Goal: Find specific page/section: Find specific page/section

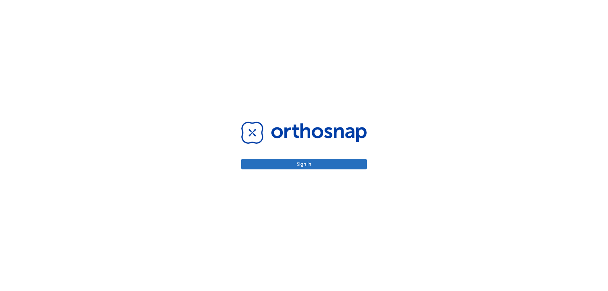
click at [278, 164] on button "Sign in" at bounding box center [303, 164] width 125 height 10
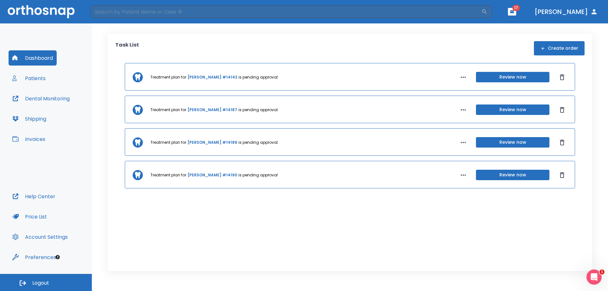
click at [35, 78] on button "Patients" at bounding box center [29, 78] width 41 height 15
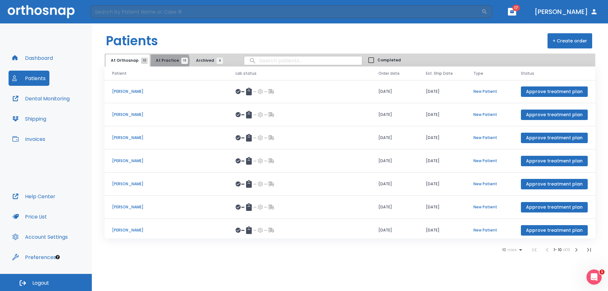
click at [167, 61] on span "At Practice 13" at bounding box center [170, 61] width 29 height 6
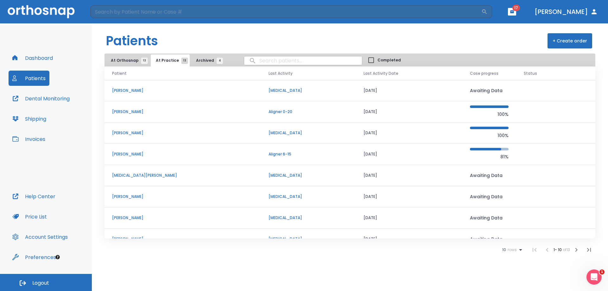
click at [196, 59] on span "Archived 4" at bounding box center [208, 61] width 24 height 6
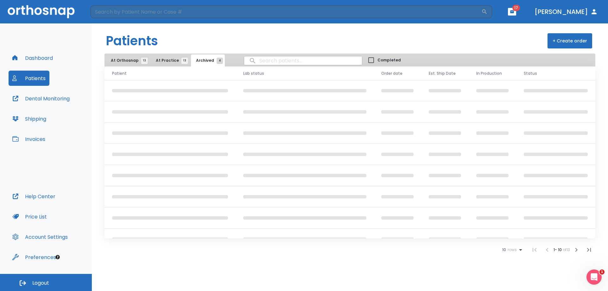
click at [170, 65] on button "At Practice 13" at bounding box center [170, 60] width 39 height 12
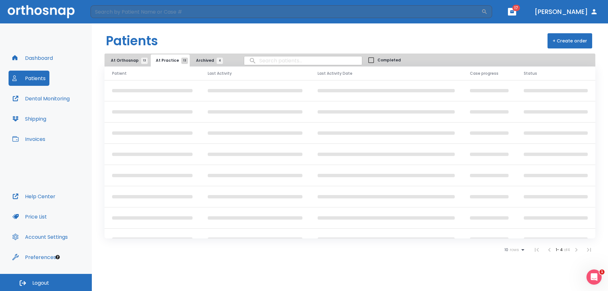
click at [264, 59] on input "search" at bounding box center [303, 60] width 118 height 12
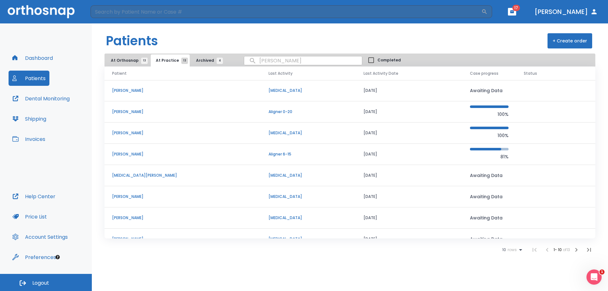
type input "[PERSON_NAME]"
drag, startPoint x: 283, startPoint y: 62, endPoint x: 232, endPoint y: 58, distance: 50.4
click at [232, 58] on div "[PERSON_NAME]" at bounding box center [294, 60] width 136 height 9
click at [202, 12] on input "search" at bounding box center [285, 11] width 390 height 13
type input "d"
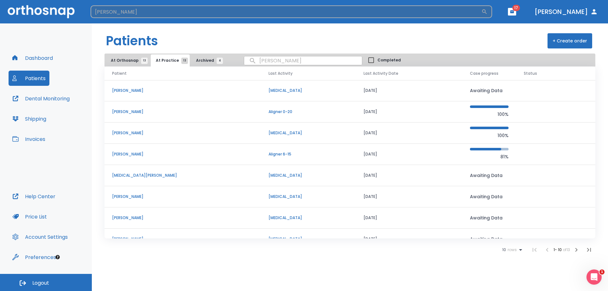
type input "[PERSON_NAME]"
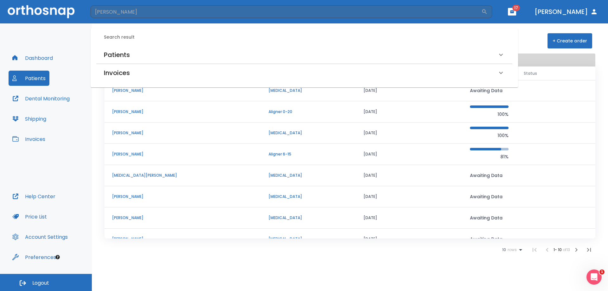
click at [117, 56] on h6 "Patients" at bounding box center [117, 55] width 26 height 10
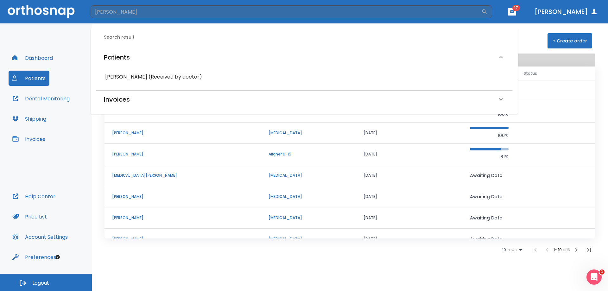
click at [134, 73] on h6 "[PERSON_NAME] (Received by doctor)" at bounding box center [304, 76] width 398 height 9
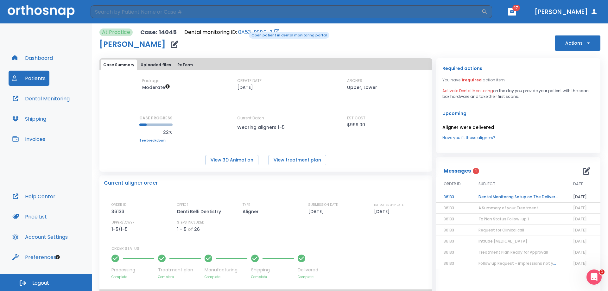
click at [244, 31] on link "0A53-B9D0-Z" at bounding box center [255, 32] width 34 height 8
